Goal: Complete application form

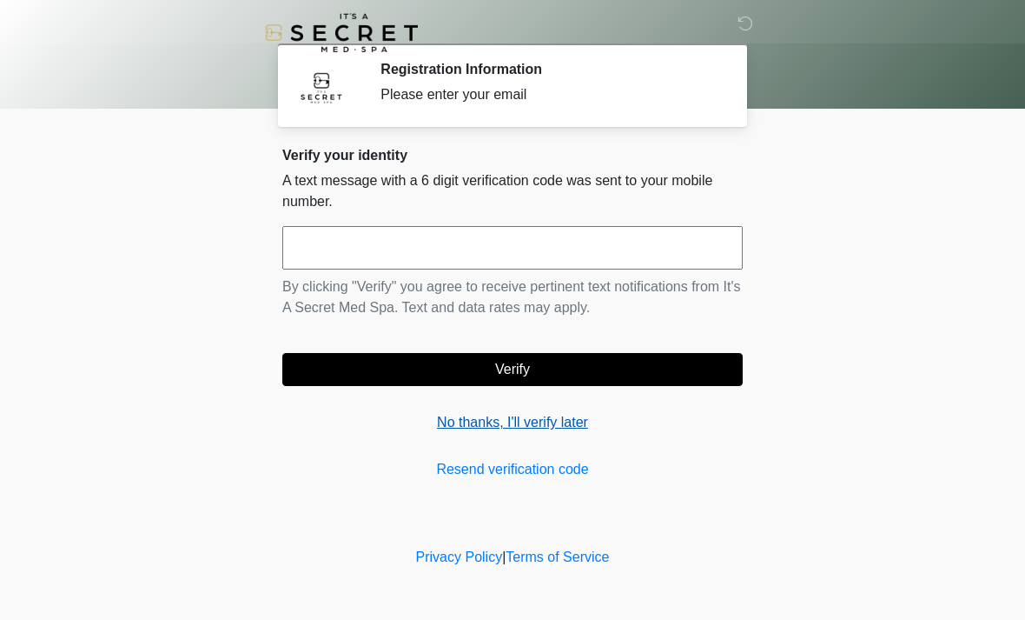
click at [511, 412] on link "No thanks, I'll verify later" at bounding box center [512, 422] width 461 height 21
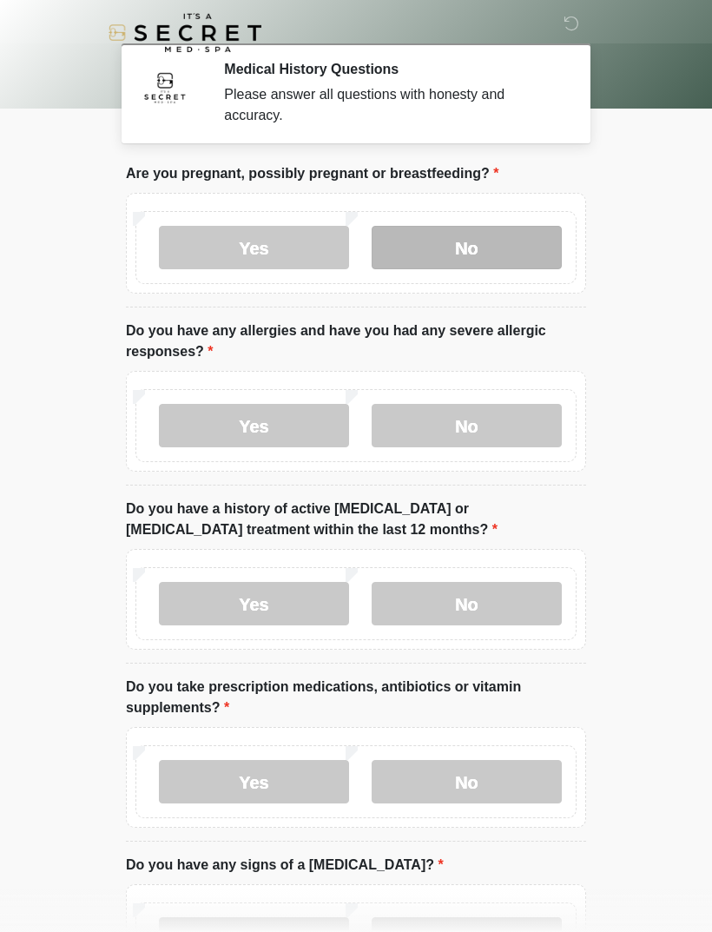
click at [487, 242] on label "No" at bounding box center [467, 247] width 190 height 43
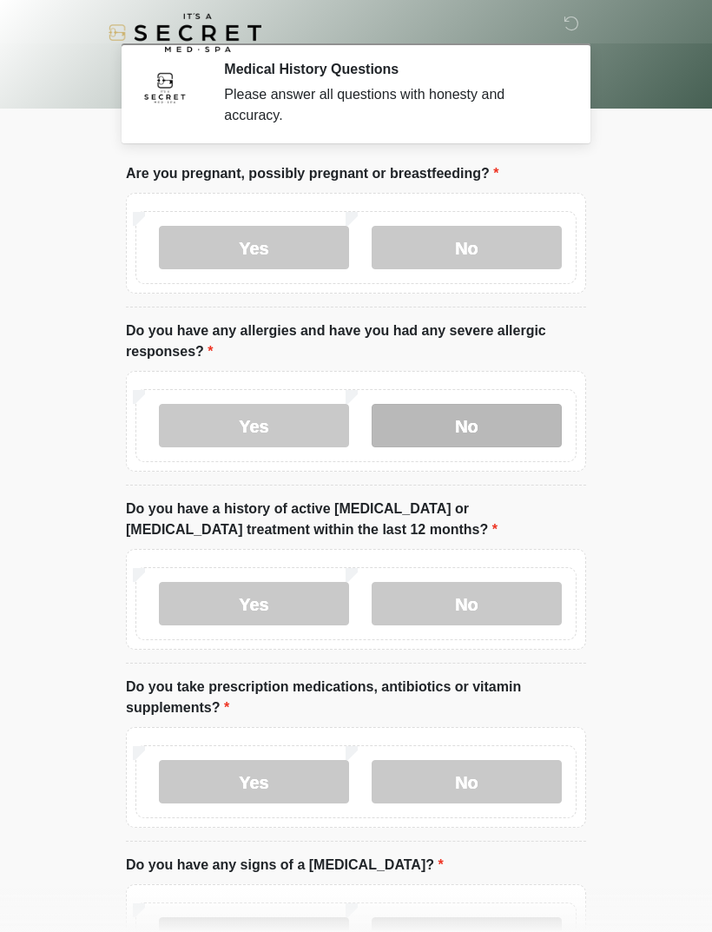
click at [499, 435] on label "No" at bounding box center [467, 425] width 190 height 43
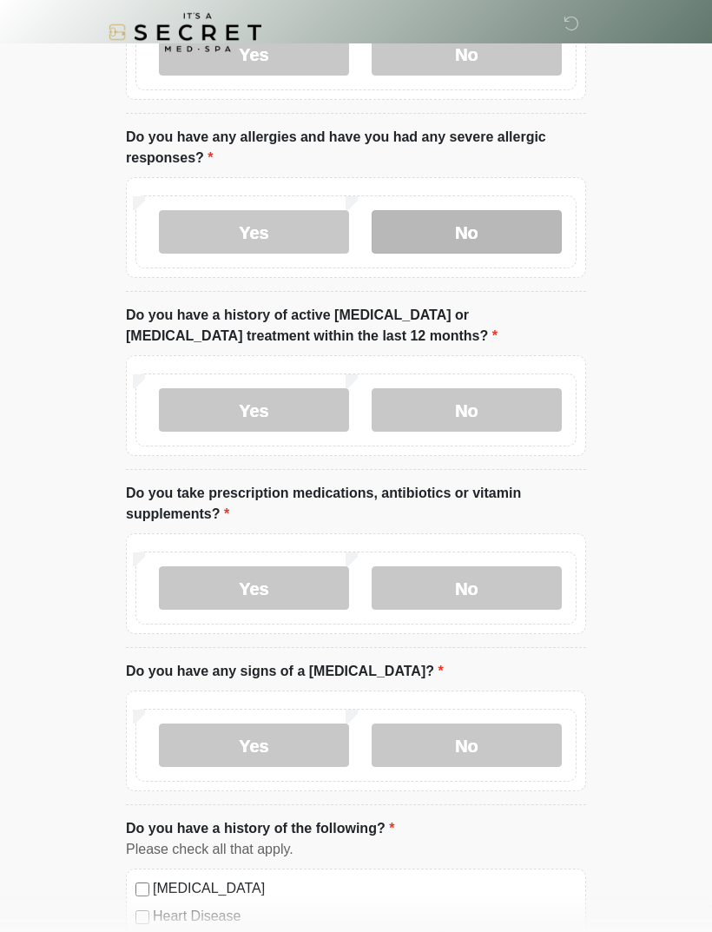
scroll to position [198, 0]
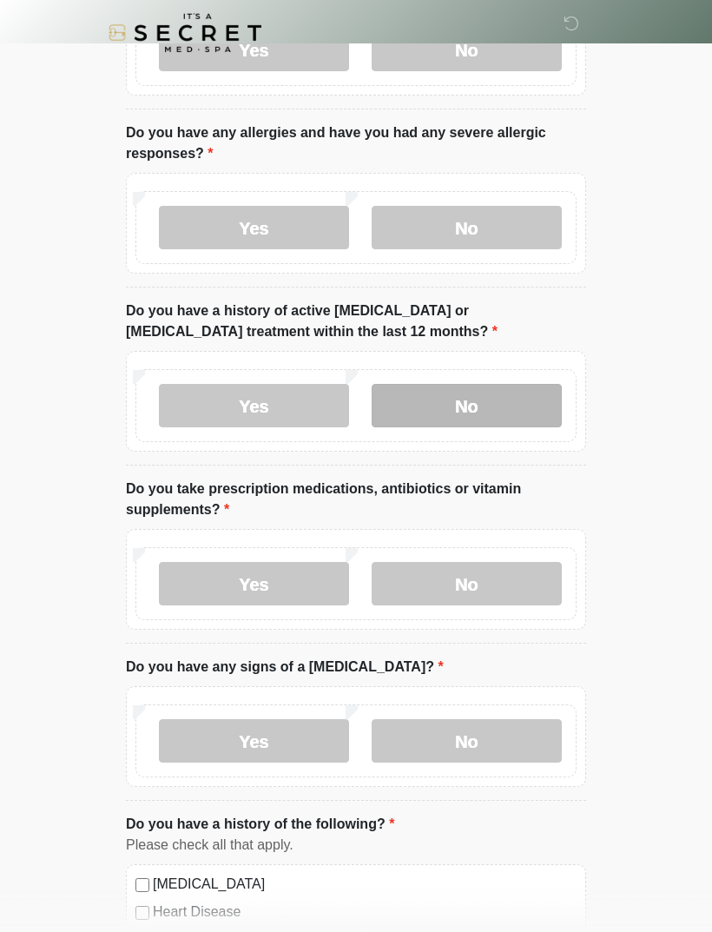
click at [507, 402] on label "No" at bounding box center [467, 405] width 190 height 43
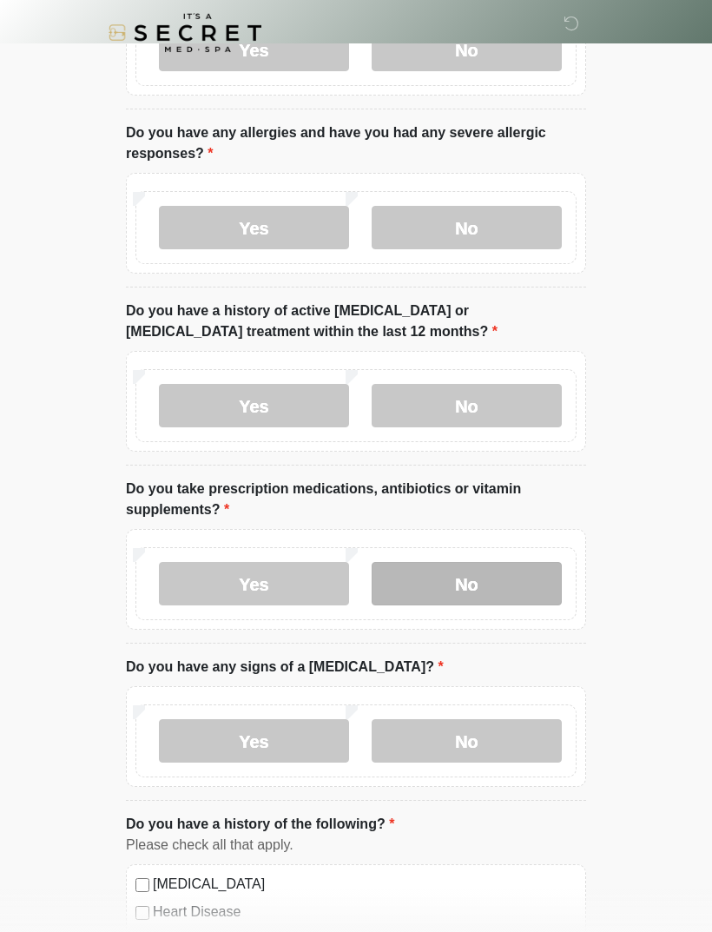
click at [465, 589] on label "No" at bounding box center [467, 583] width 190 height 43
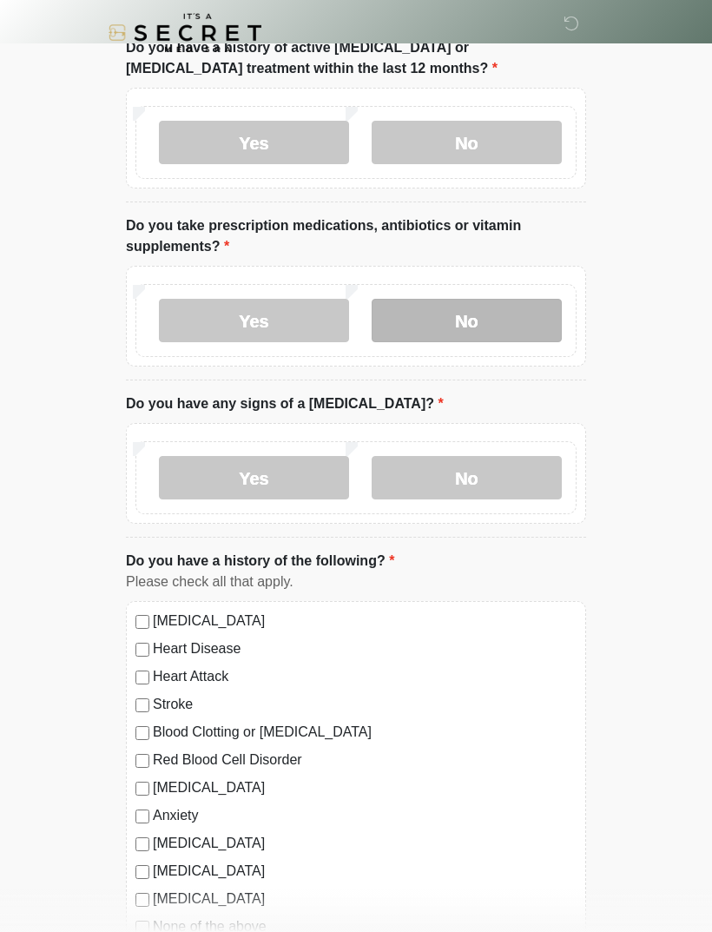
scroll to position [463, 0]
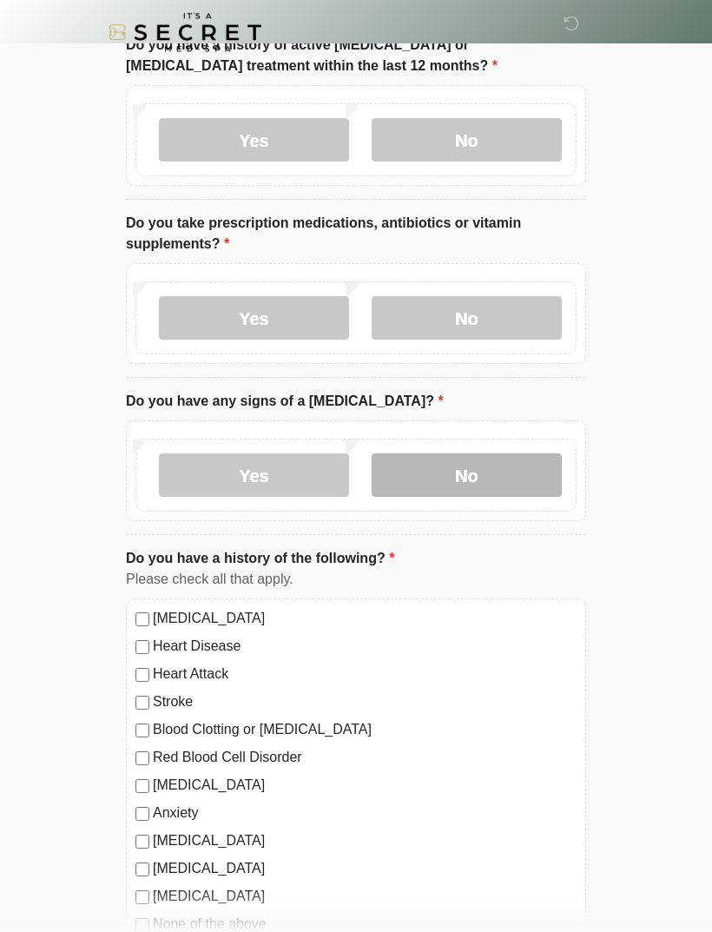
click at [490, 469] on label "No" at bounding box center [467, 475] width 190 height 43
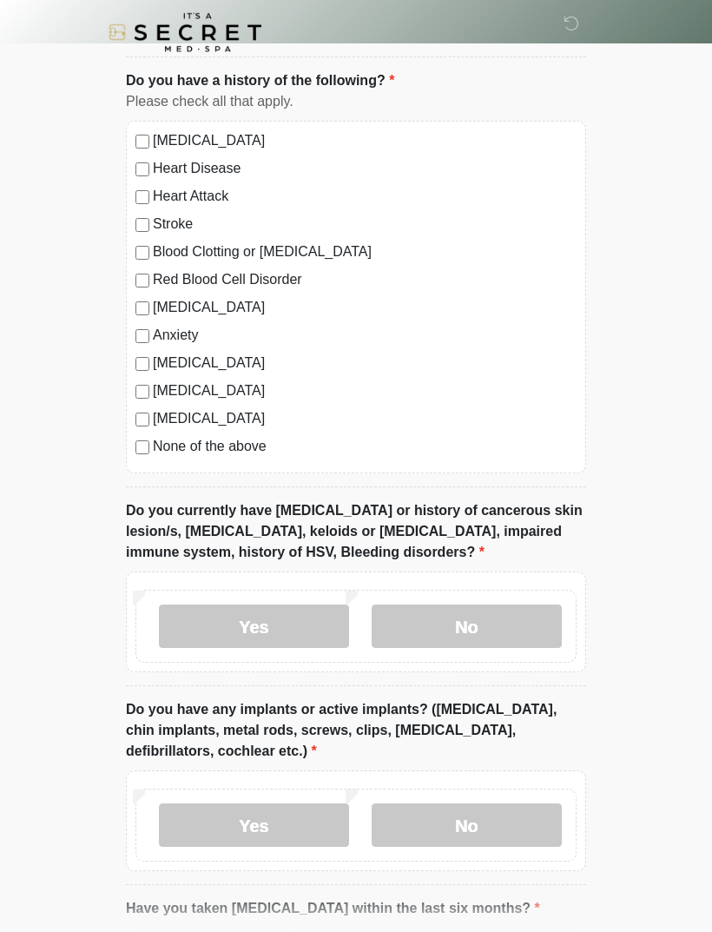
scroll to position [942, 0]
click at [493, 614] on label "No" at bounding box center [467, 626] width 190 height 43
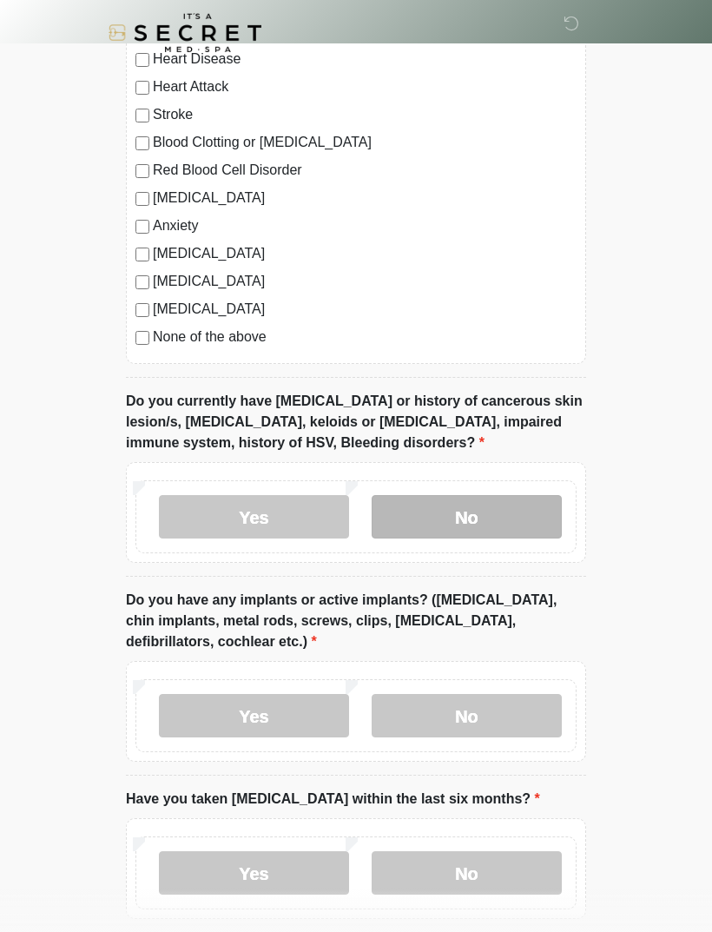
scroll to position [1134, 0]
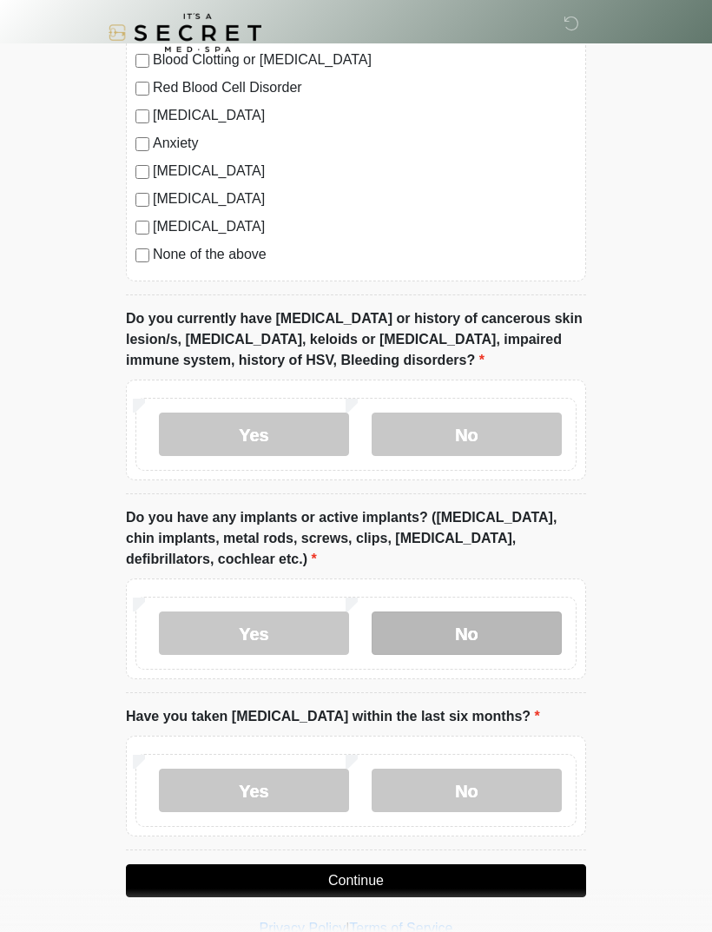
click at [498, 619] on label "No" at bounding box center [467, 633] width 190 height 43
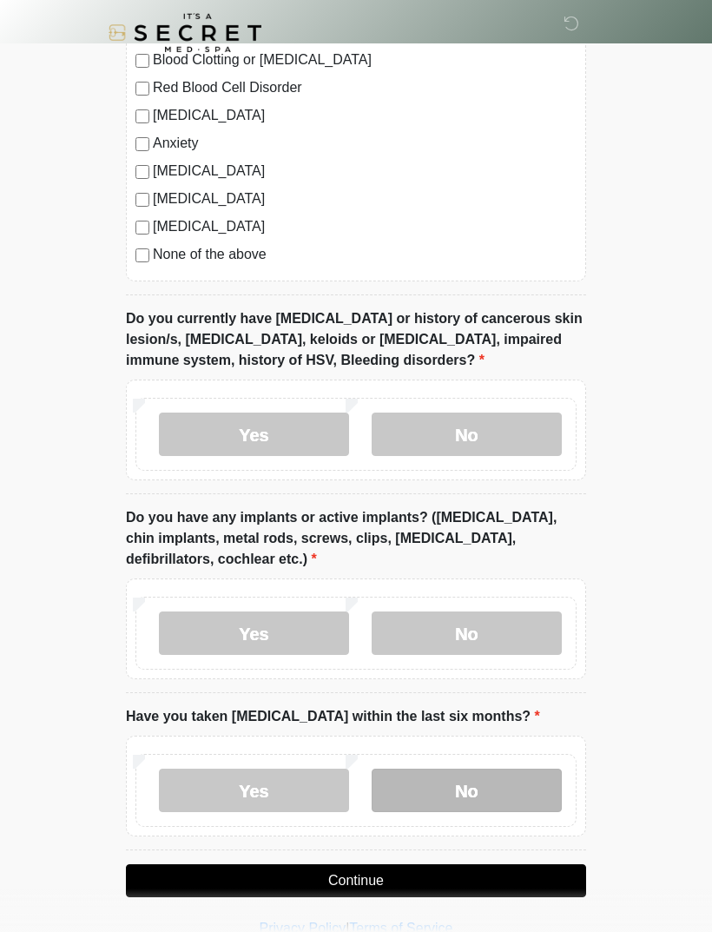
click at [489, 619] on label "No" at bounding box center [467, 790] width 190 height 43
click at [466, 619] on button "Continue" at bounding box center [356, 881] width 461 height 33
click at [379, 619] on button "Continue" at bounding box center [356, 881] width 461 height 33
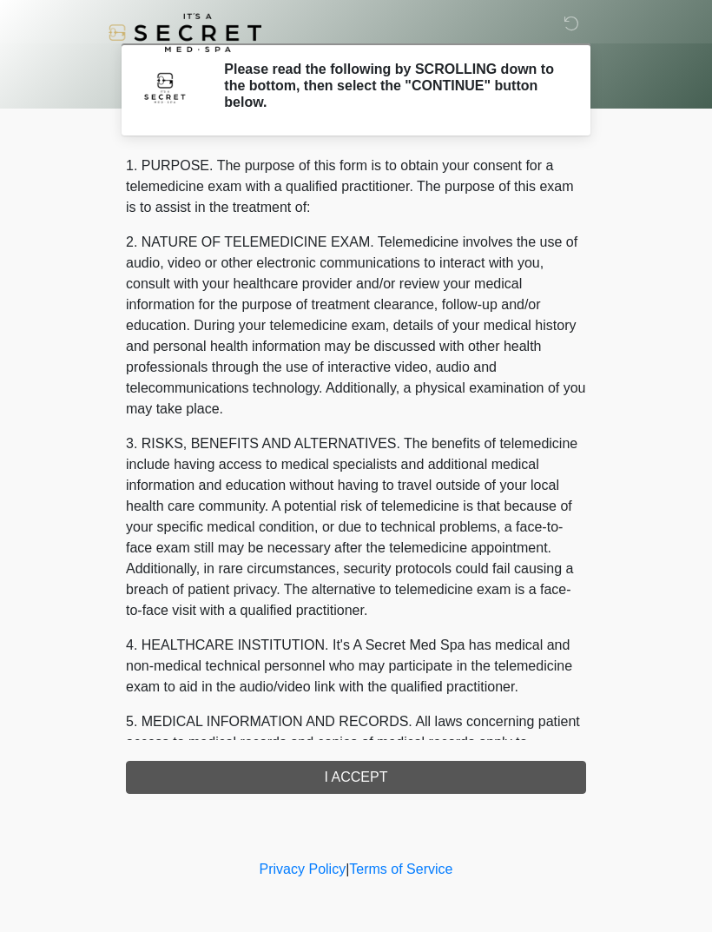
scroll to position [0, 0]
click at [397, 619] on div "1. PURPOSE. The purpose of this form is to obtain your consent for a telemedici…" at bounding box center [356, 475] width 461 height 639
click at [371, 619] on div "1. PURPOSE. The purpose of this form is to obtain your consent for a telemedici…" at bounding box center [356, 475] width 461 height 639
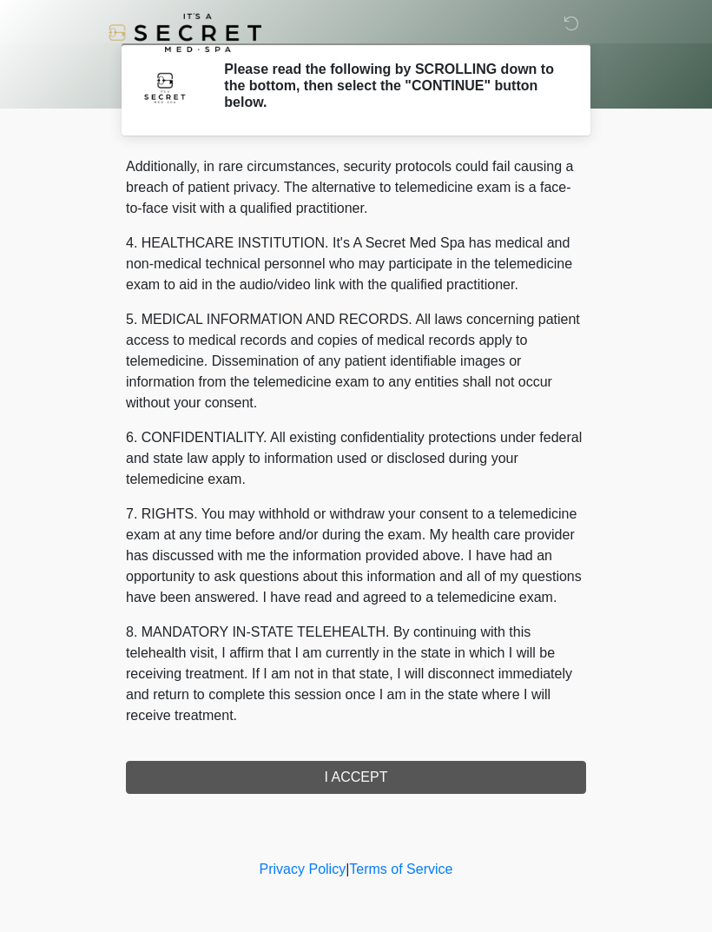
scroll to position [423, 0]
click at [374, 619] on button "I ACCEPT" at bounding box center [356, 777] width 461 height 33
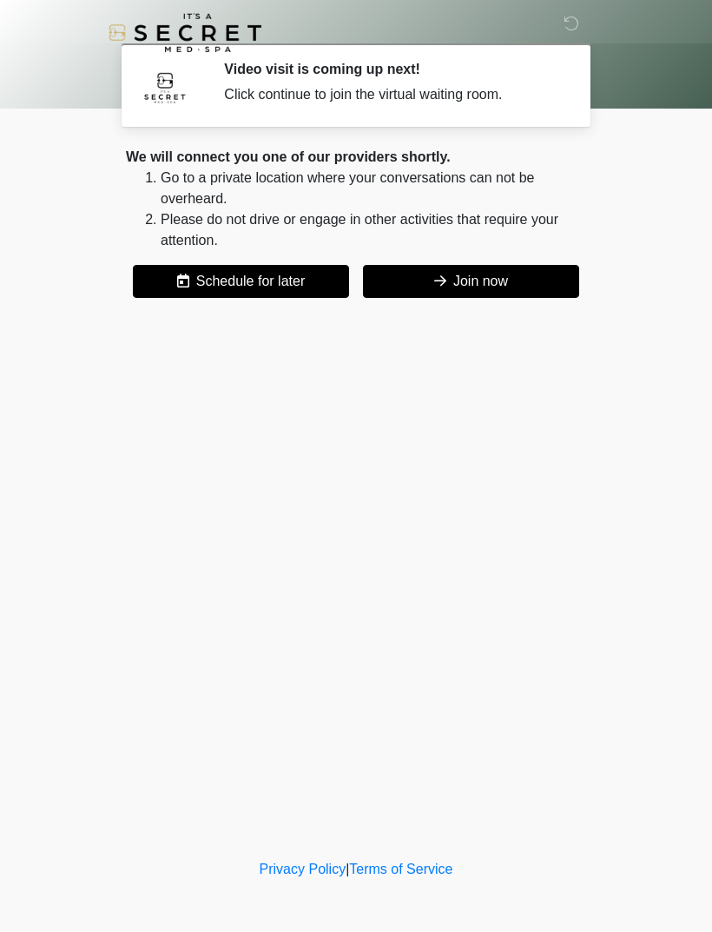
click at [451, 286] on button "Join now" at bounding box center [471, 281] width 216 height 33
